Goal: Find specific page/section: Find specific page/section

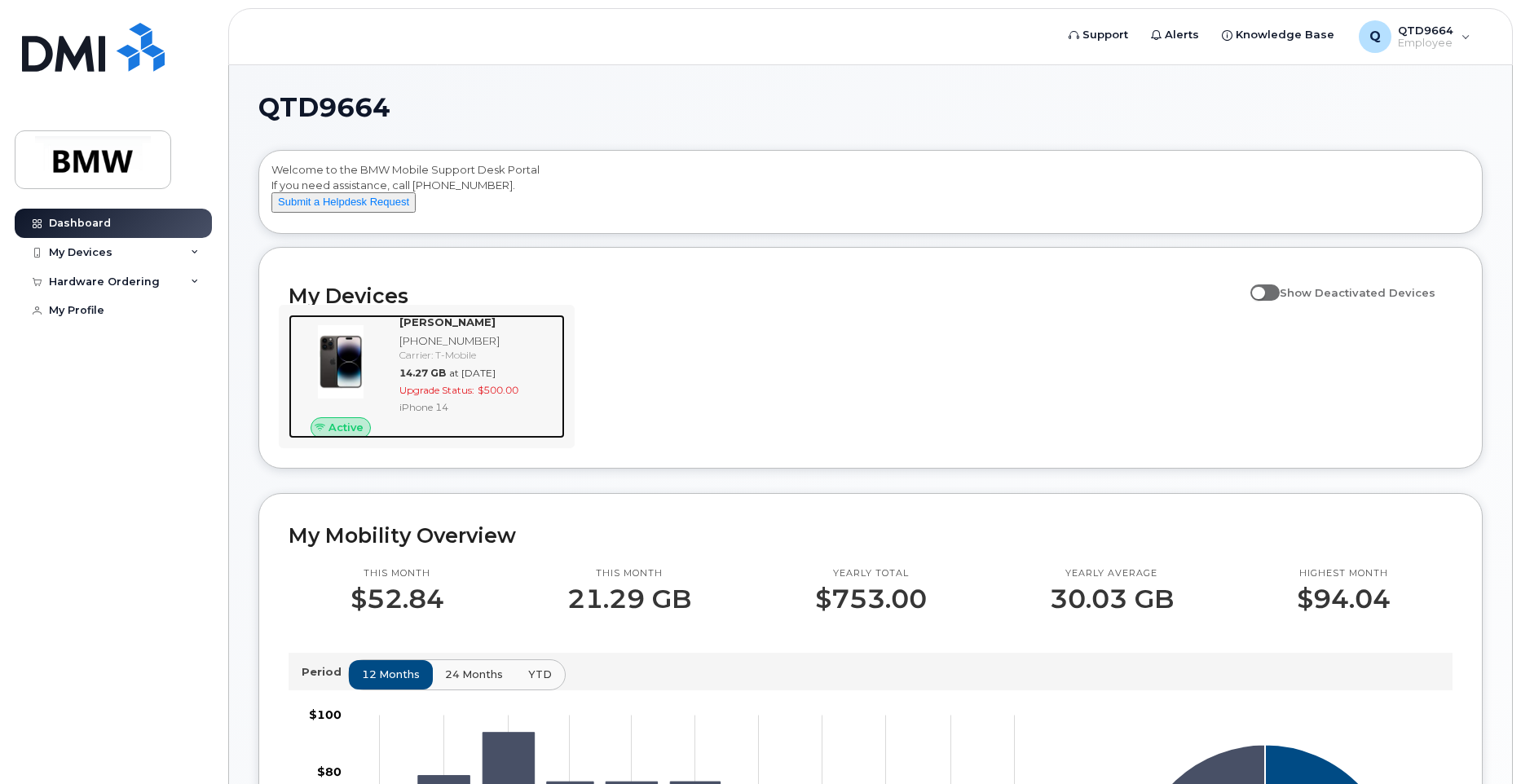
click at [505, 396] on span "$500.00" at bounding box center [499, 390] width 41 height 12
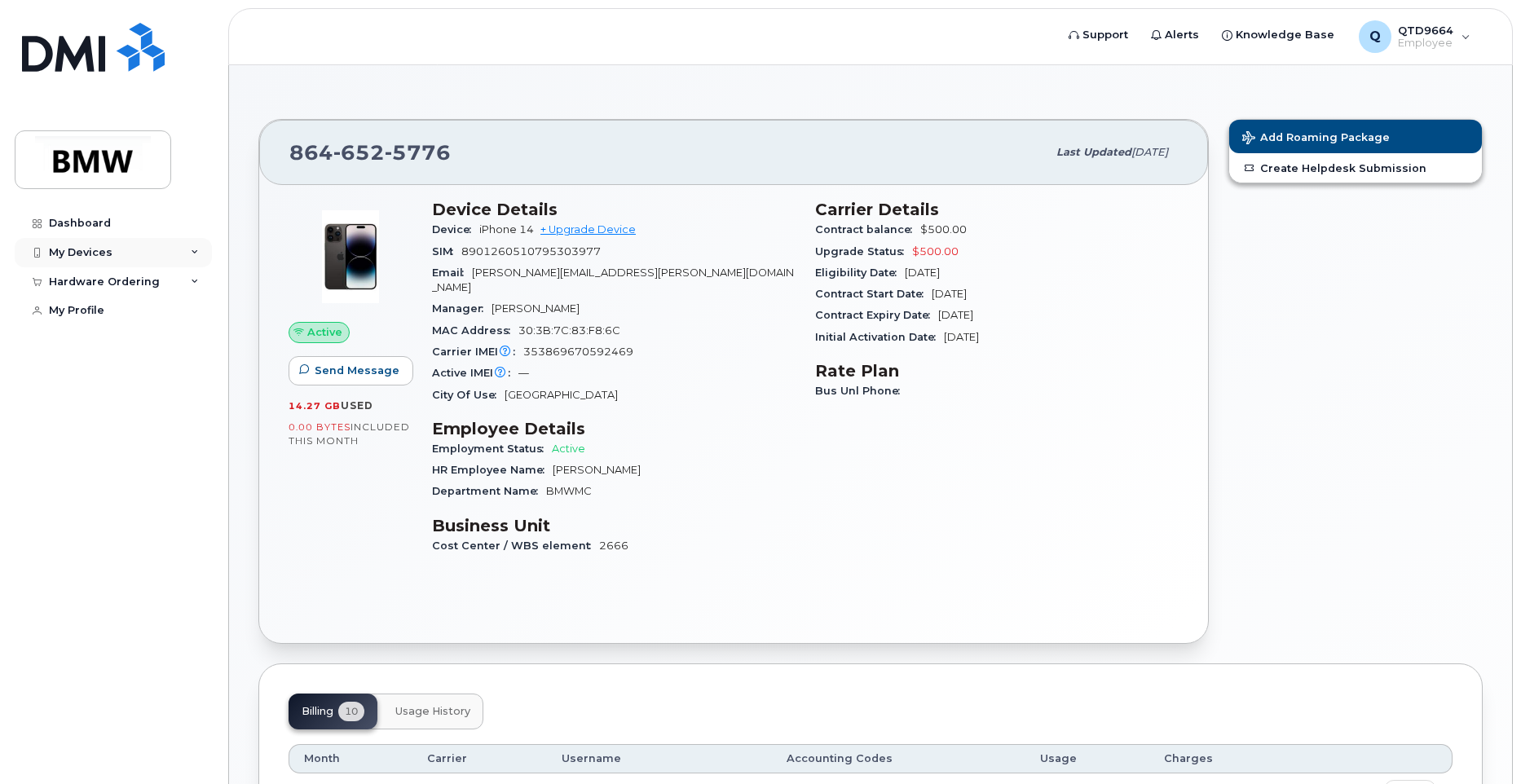
click at [119, 257] on div "My Devices" at bounding box center [113, 253] width 197 height 29
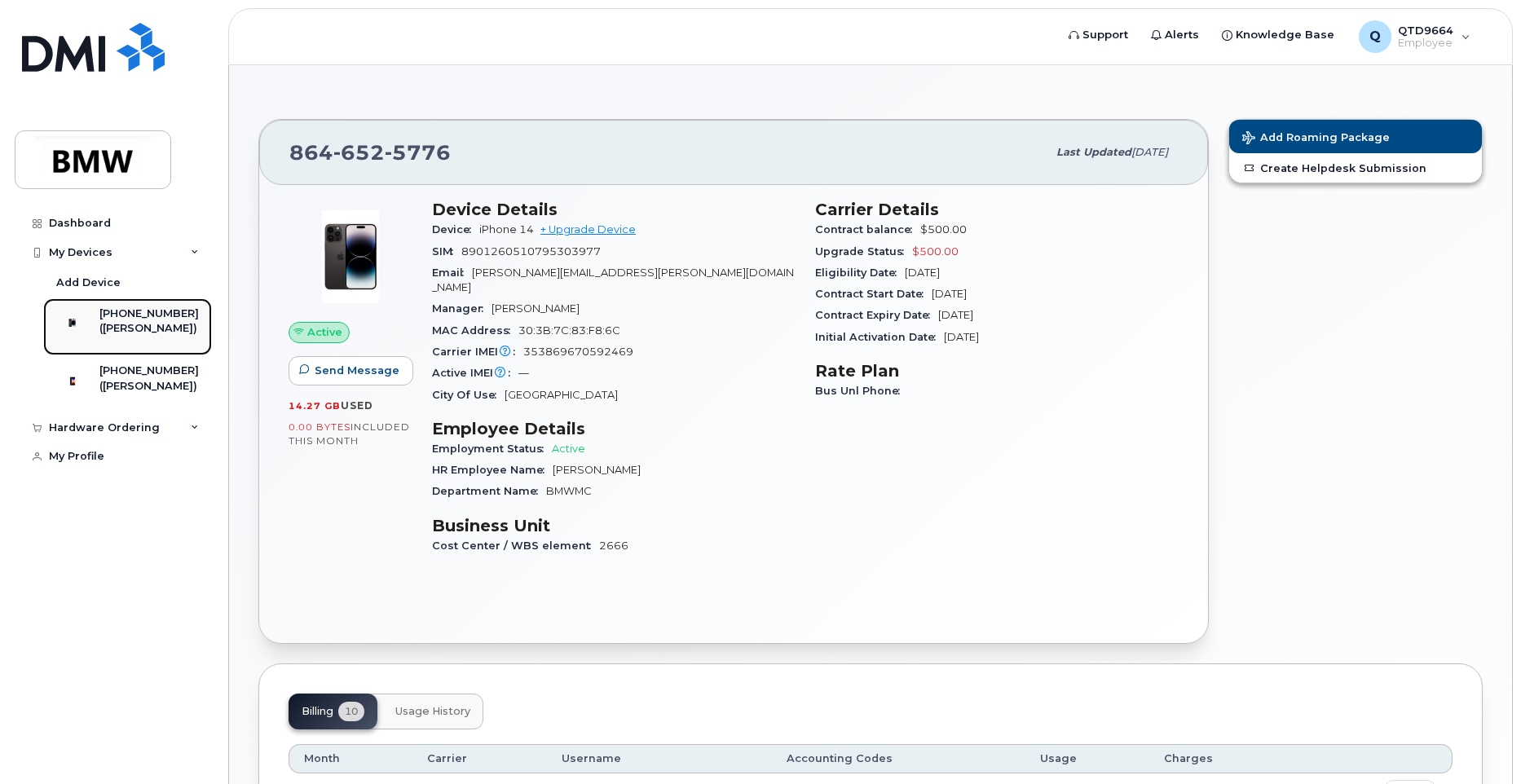
click at [146, 336] on div "([PERSON_NAME])" at bounding box center [148, 328] width 99 height 15
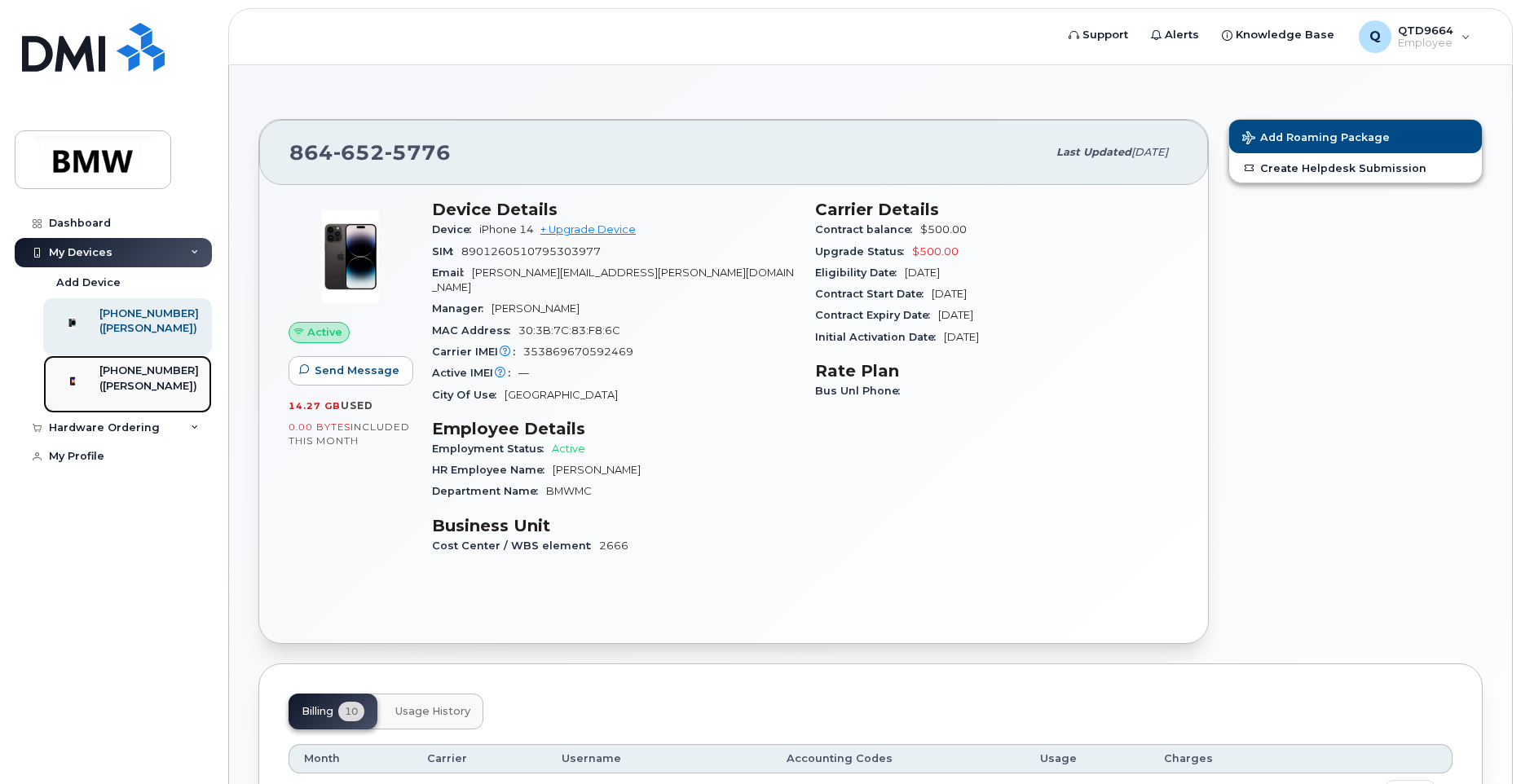
drag, startPoint x: 153, startPoint y: 398, endPoint x: 161, endPoint y: 394, distance: 8.9
click at [152, 394] on div "([PERSON_NAME])" at bounding box center [148, 386] width 99 height 15
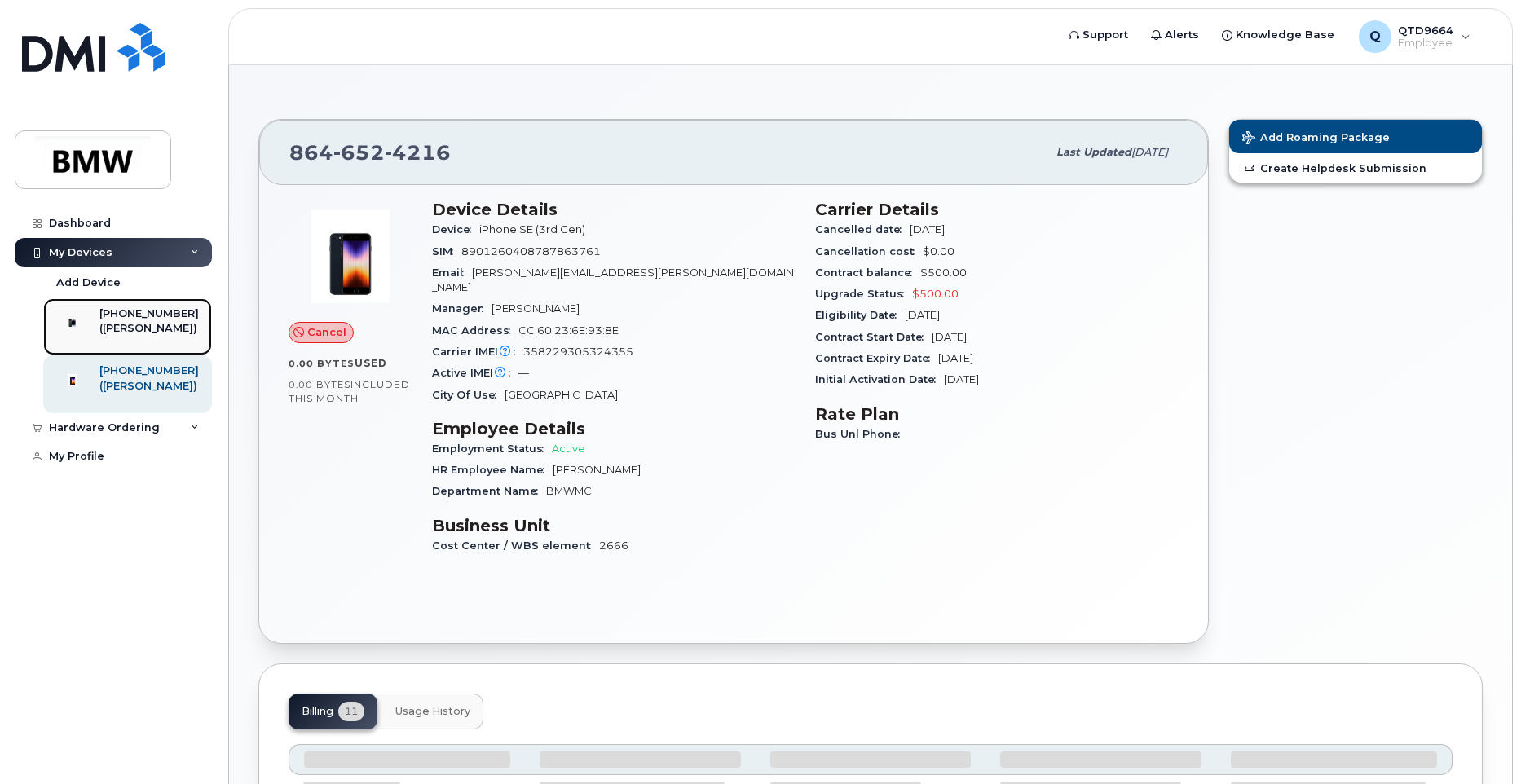
click at [140, 303] on link "864-652-5776 (Robert Pisarski)" at bounding box center [128, 327] width 169 height 57
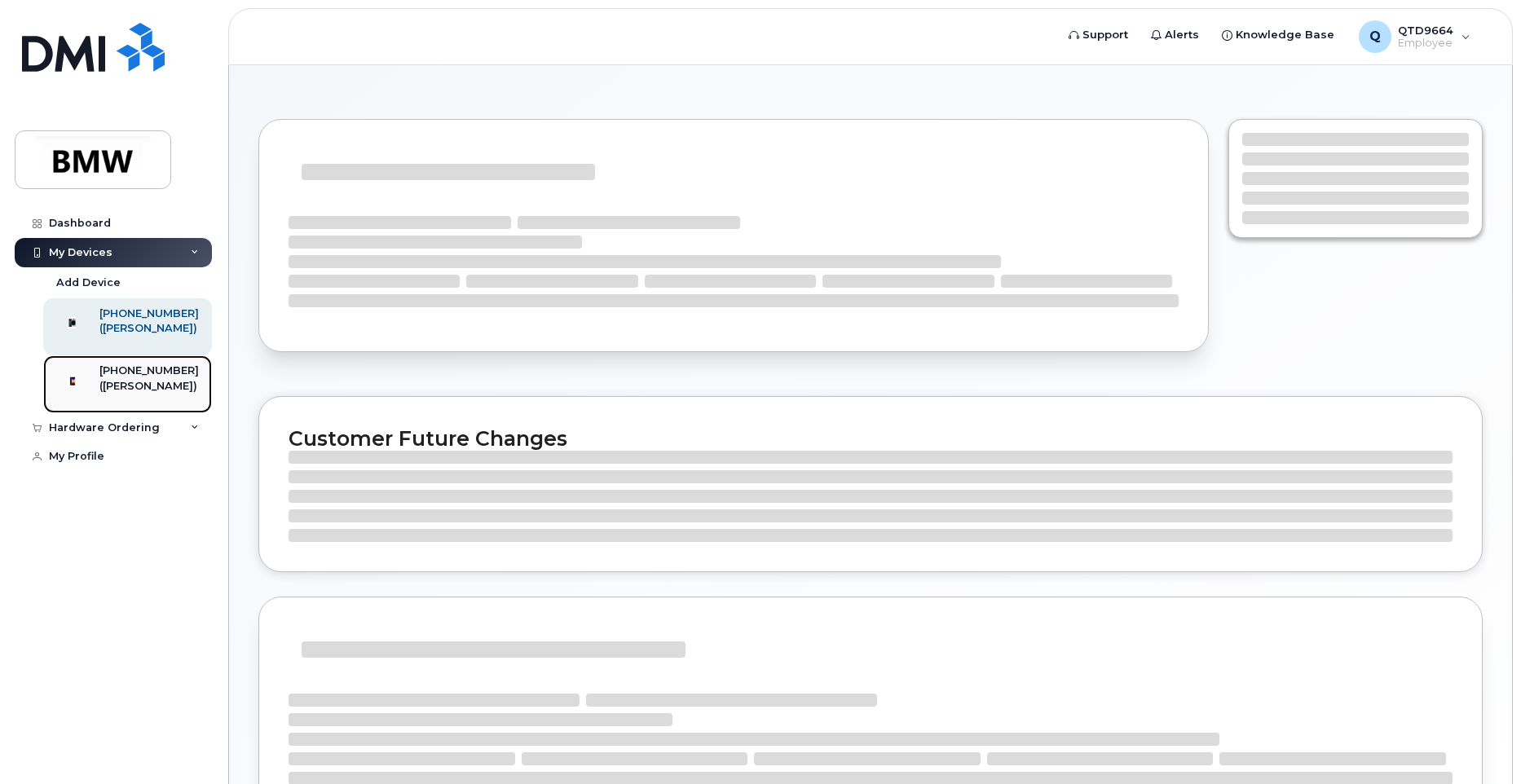
click at [124, 394] on div "([PERSON_NAME])" at bounding box center [148, 386] width 99 height 15
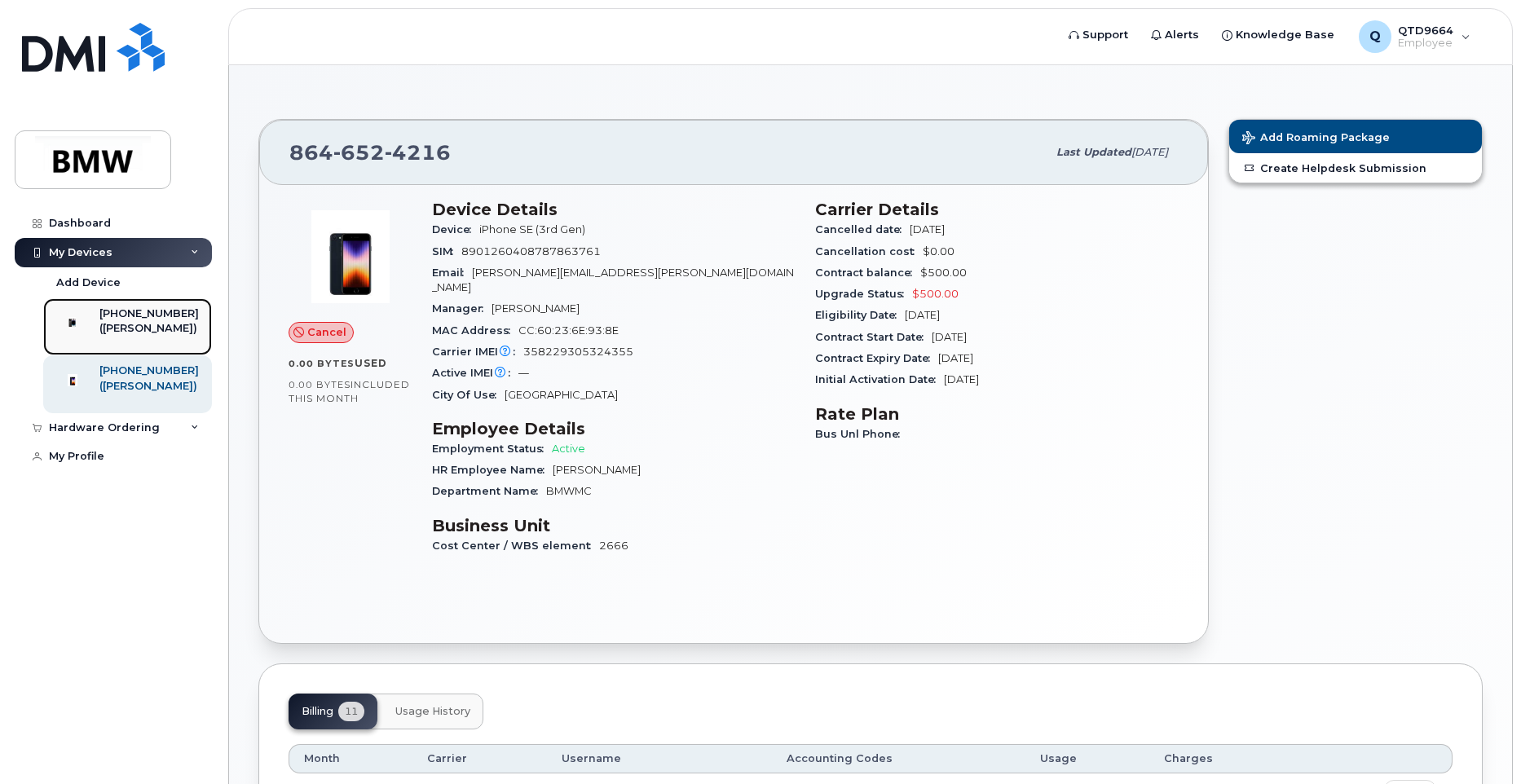
click at [94, 333] on div at bounding box center [73, 322] width 43 height 33
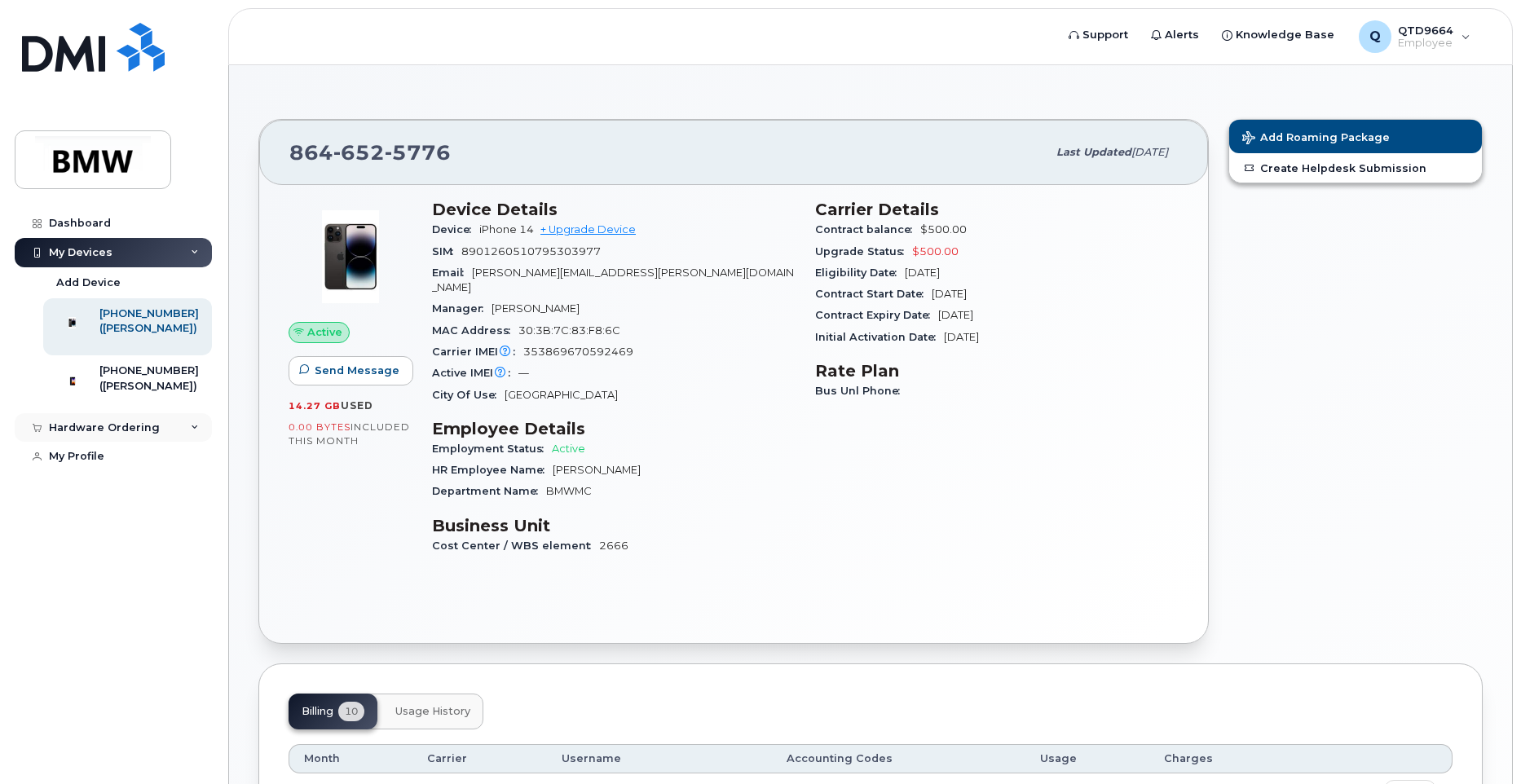
click at [132, 435] on div "Hardware Ordering" at bounding box center [104, 428] width 111 height 13
